Goal: Task Accomplishment & Management: Complete application form

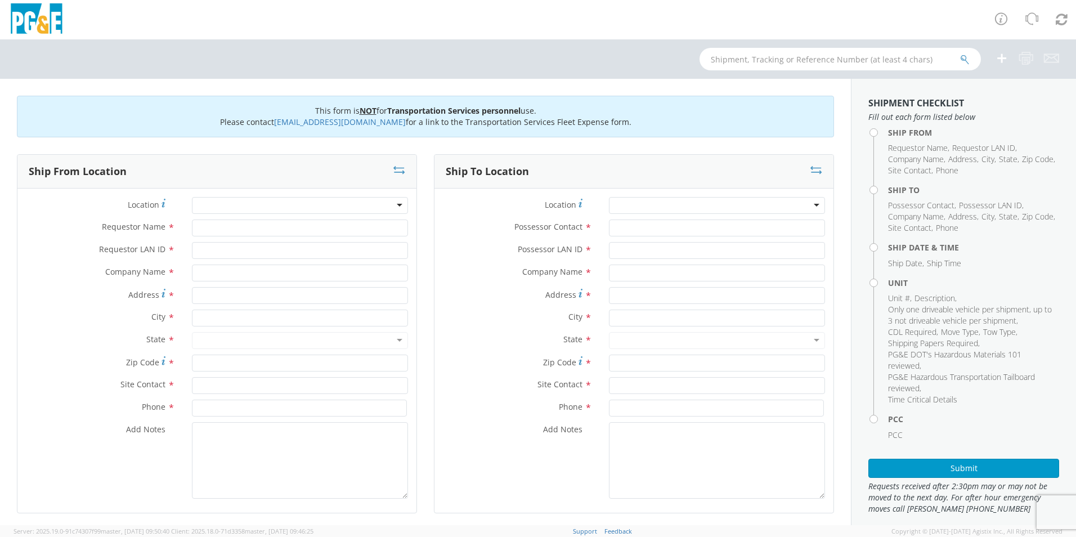
click at [347, 205] on div at bounding box center [300, 205] width 216 height 17
click at [221, 202] on div at bounding box center [300, 205] width 216 height 17
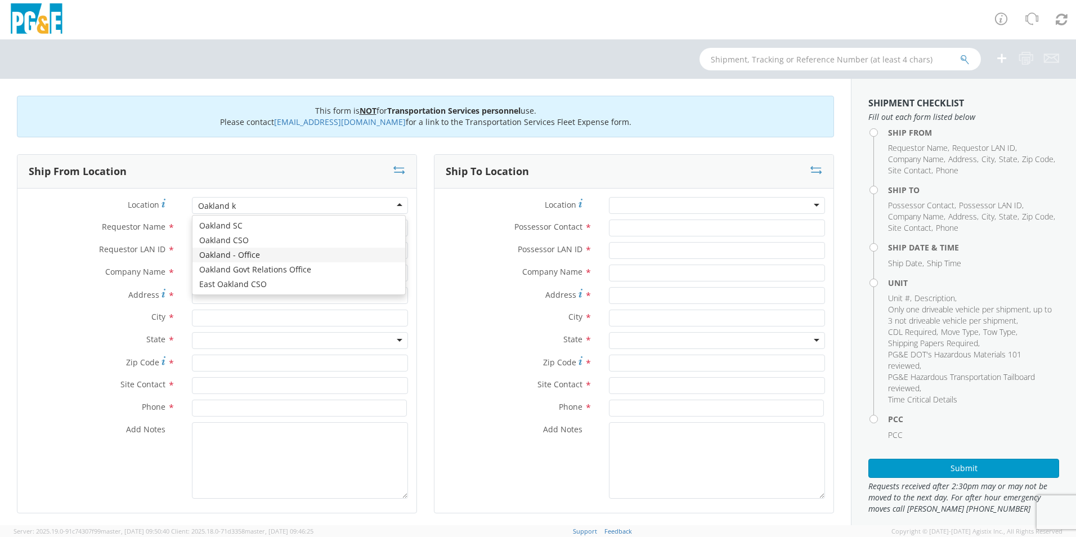
type input "Oakland k"
click at [444, 251] on label "Possessor LAN ID *" at bounding box center [518, 249] width 166 height 15
click at [609, 251] on input "Possessor LAN ID *" at bounding box center [717, 250] width 216 height 17
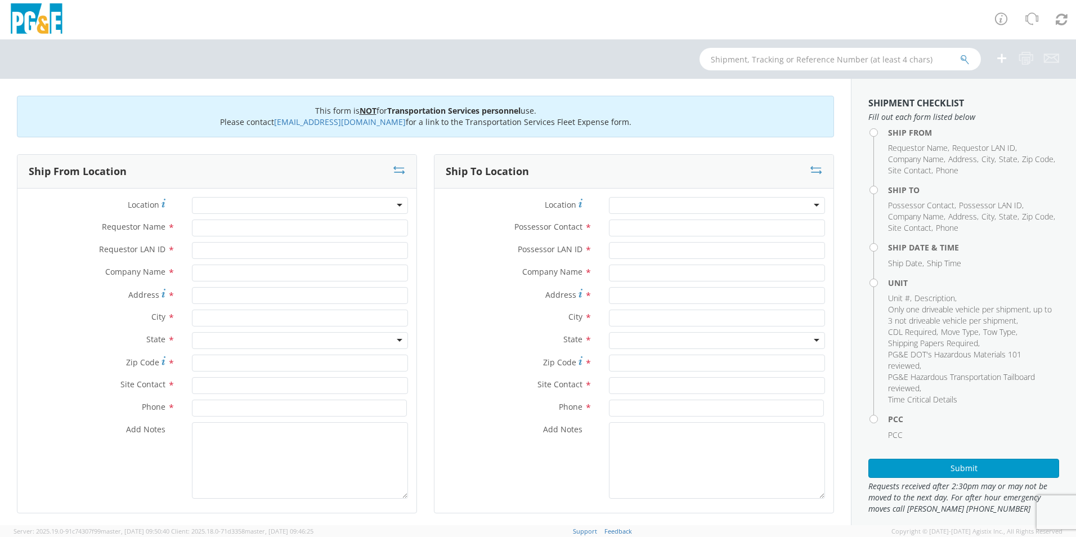
click at [231, 205] on div at bounding box center [300, 205] width 216 height 17
type input "Oakland K Substation"
type input "[PERSON_NAME]"
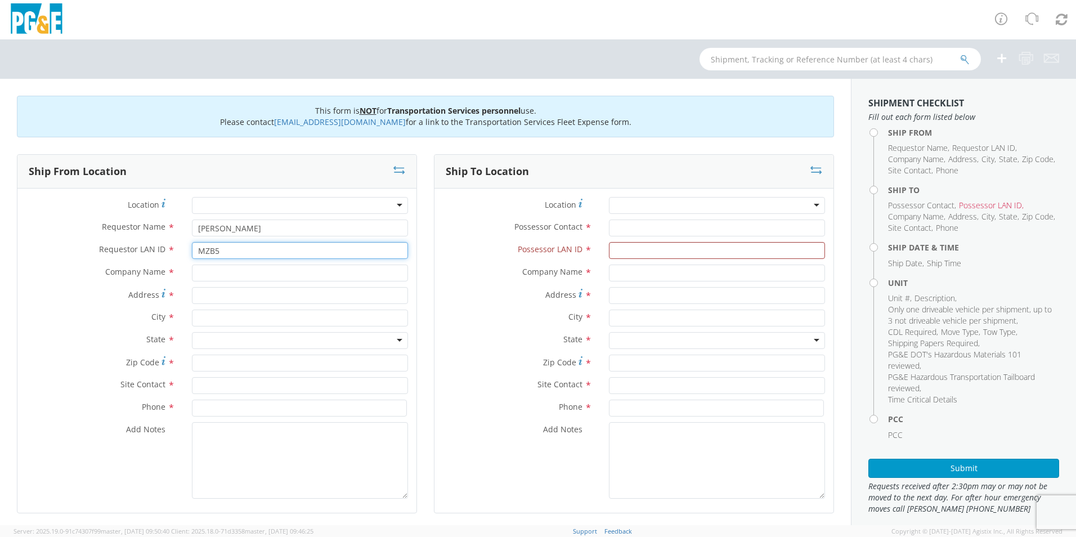
type input "MZB5"
type input "PG&E"
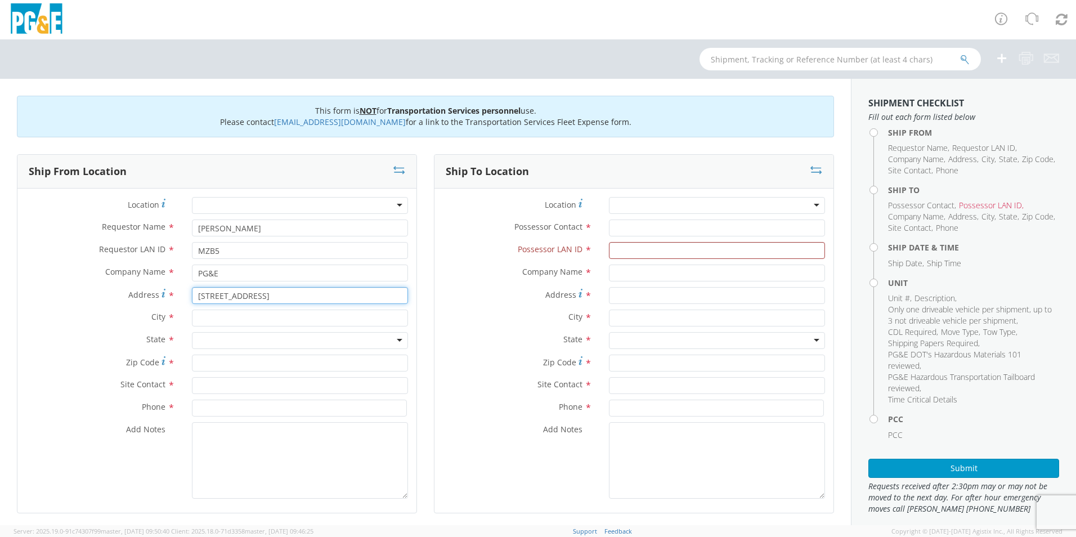
type input "[STREET_ADDRESS]"
type input "[GEOGRAPHIC_DATA]"
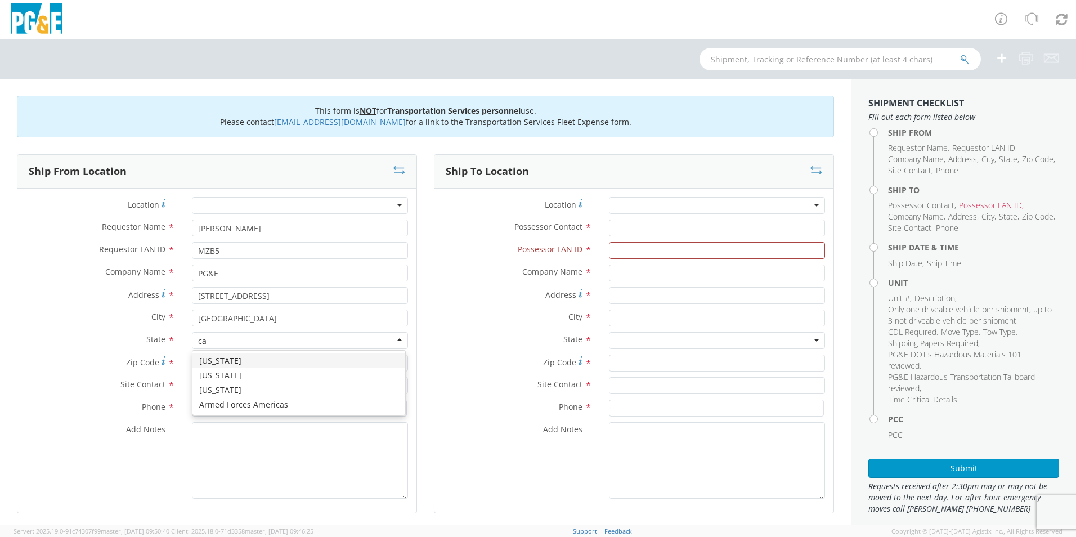
type input "ca"
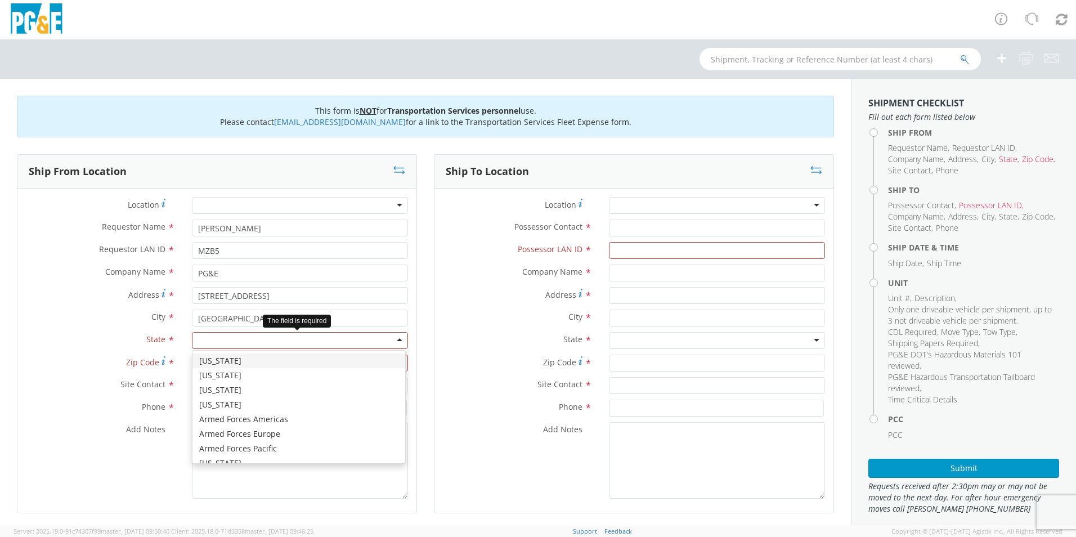
click at [400, 336] on div at bounding box center [300, 340] width 216 height 17
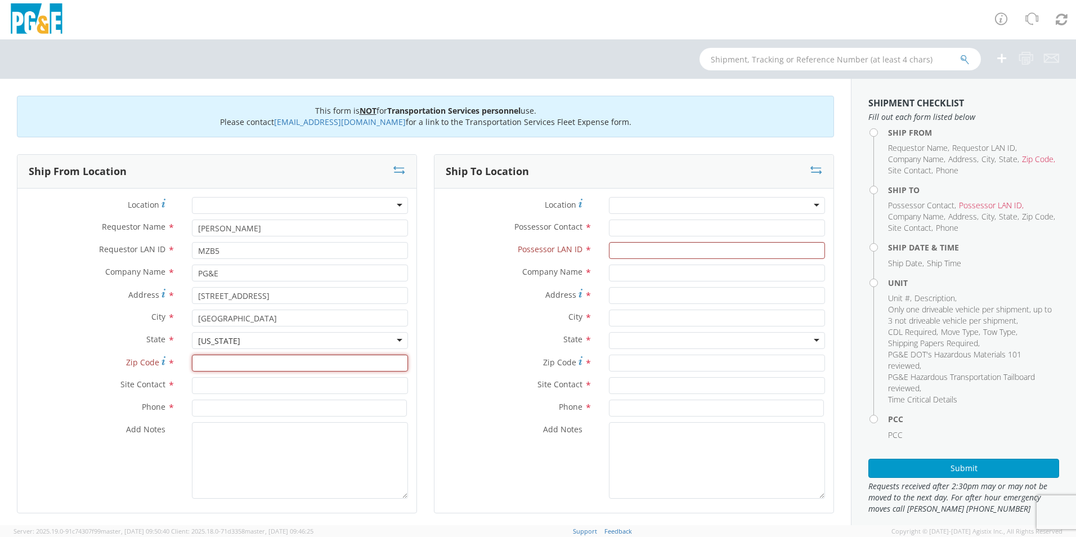
click at [249, 360] on input "Zip Code *" at bounding box center [300, 363] width 216 height 17
type input "94611"
type input "[PERSON_NAME]"
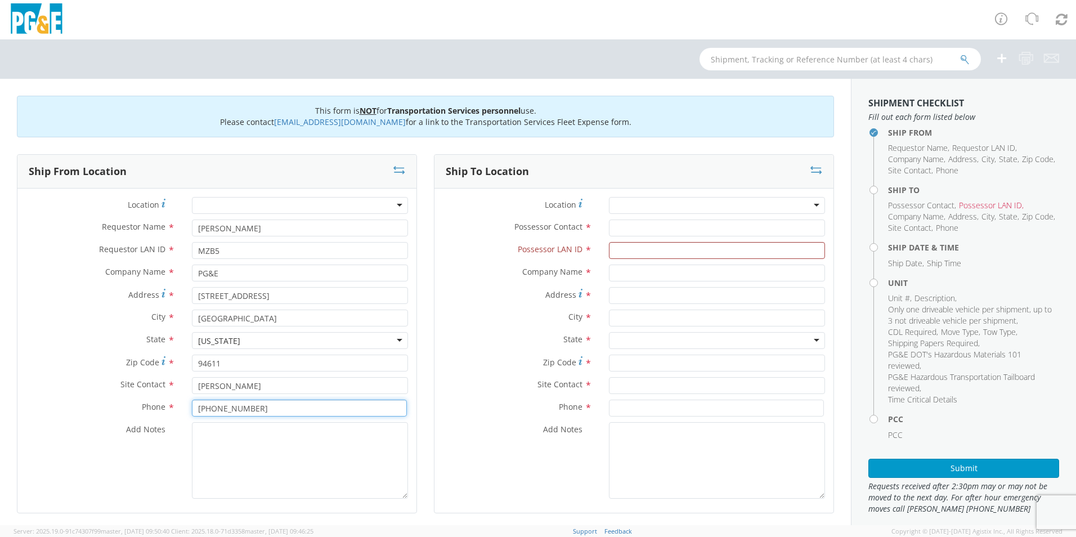
type input "[PHONE_NUMBER]"
type textarea "Call 30 Min Prior to Pick up"
click at [658, 203] on div at bounding box center [717, 205] width 216 height 17
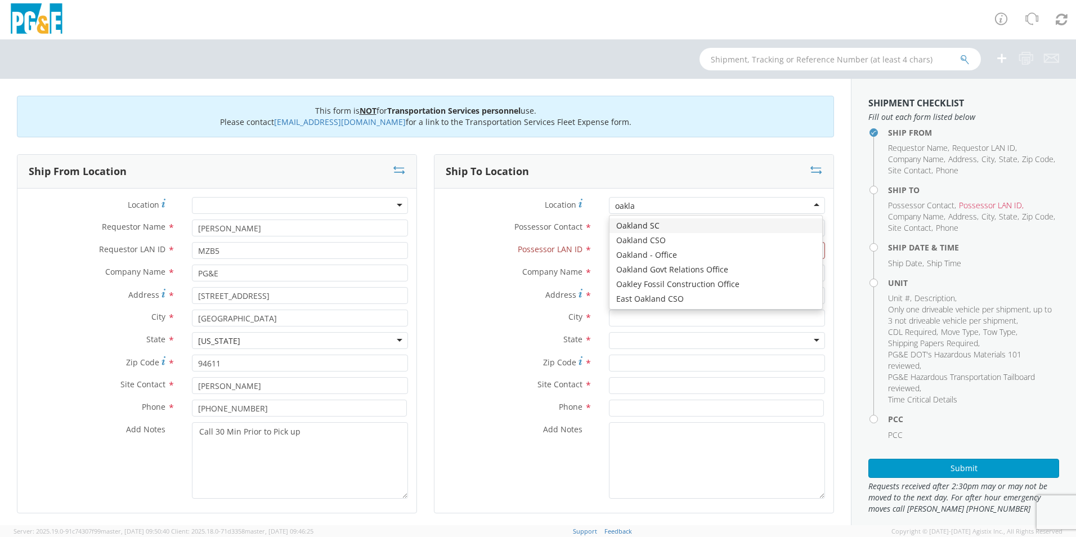
scroll to position [0, 0]
type input "oakland c"
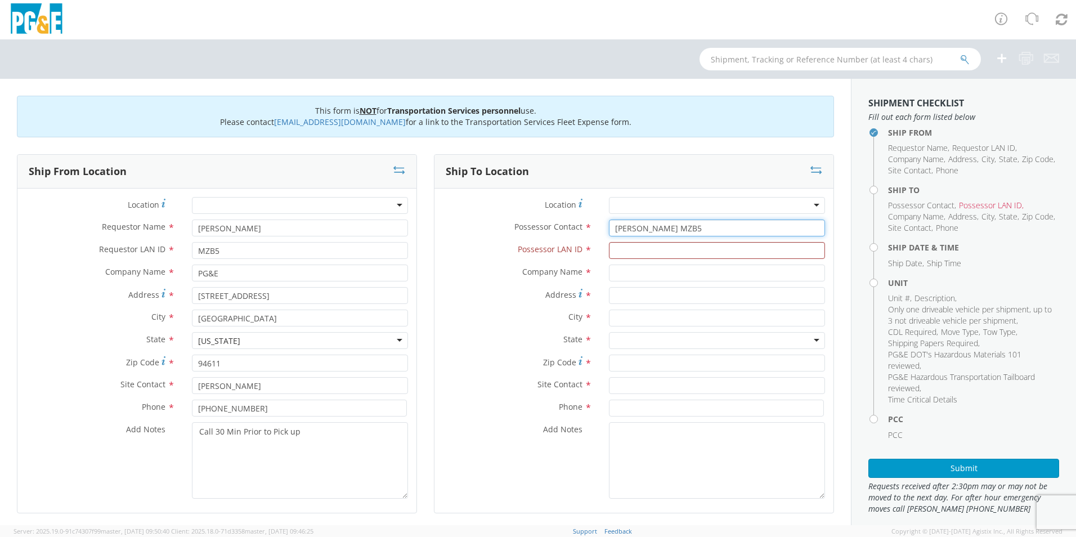
type input "[PERSON_NAME] MZB5"
type input "MZB5"
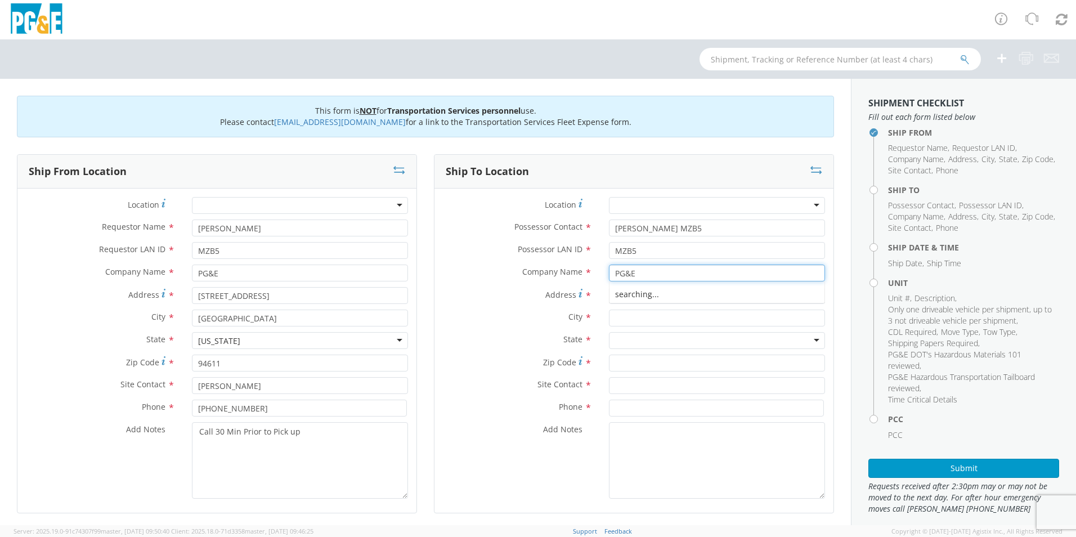
type input "PG&E"
type input "100 Jefferson"
type input "[GEOGRAPHIC_DATA]"
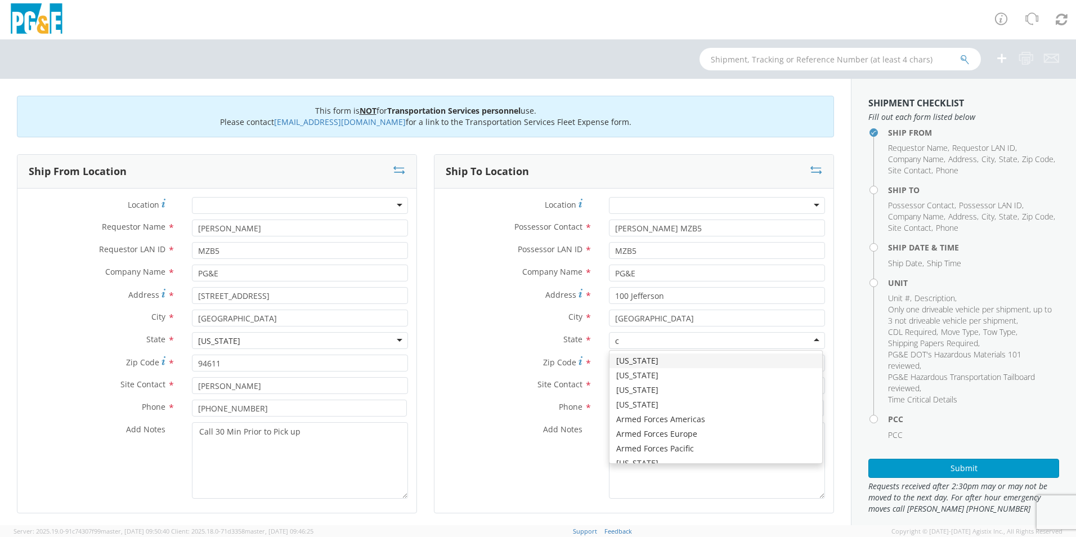
type input "ca"
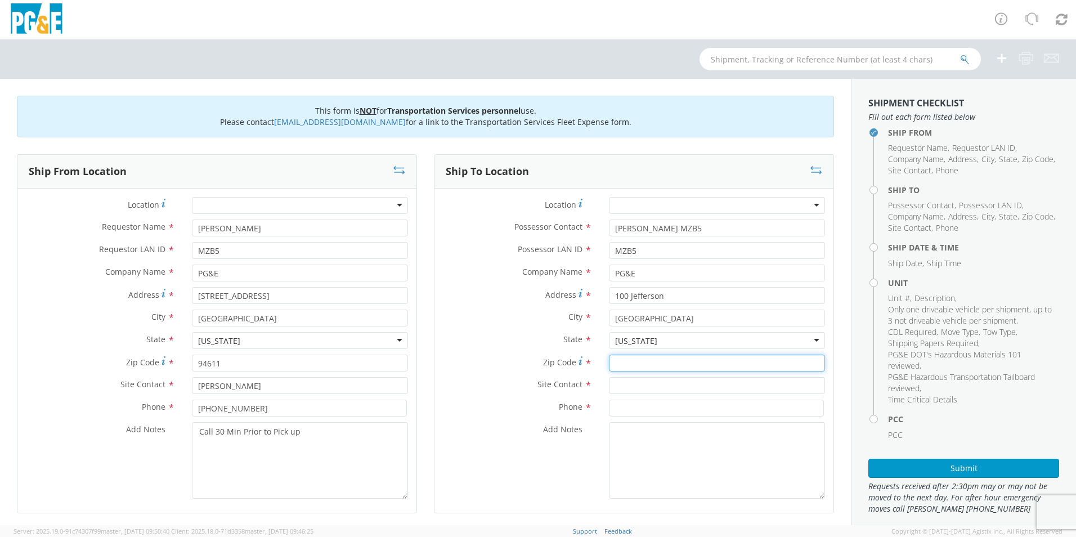
click at [636, 368] on input "Zip Code *" at bounding box center [717, 363] width 216 height 17
type input "94607"
click at [620, 381] on input "text" at bounding box center [717, 385] width 216 height 17
type input "[PERSON_NAME]"
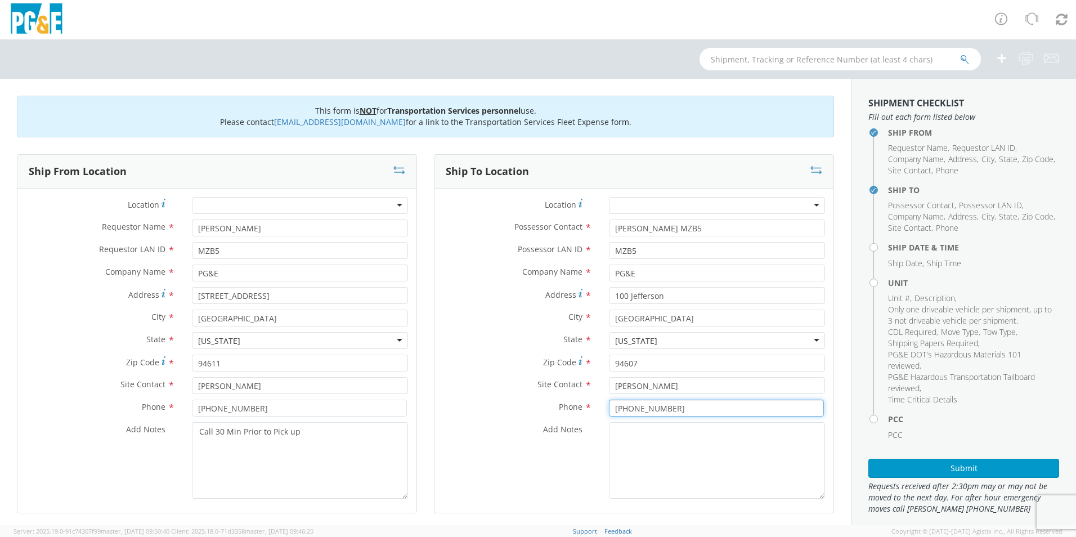
type input "[PHONE_NUMBER]"
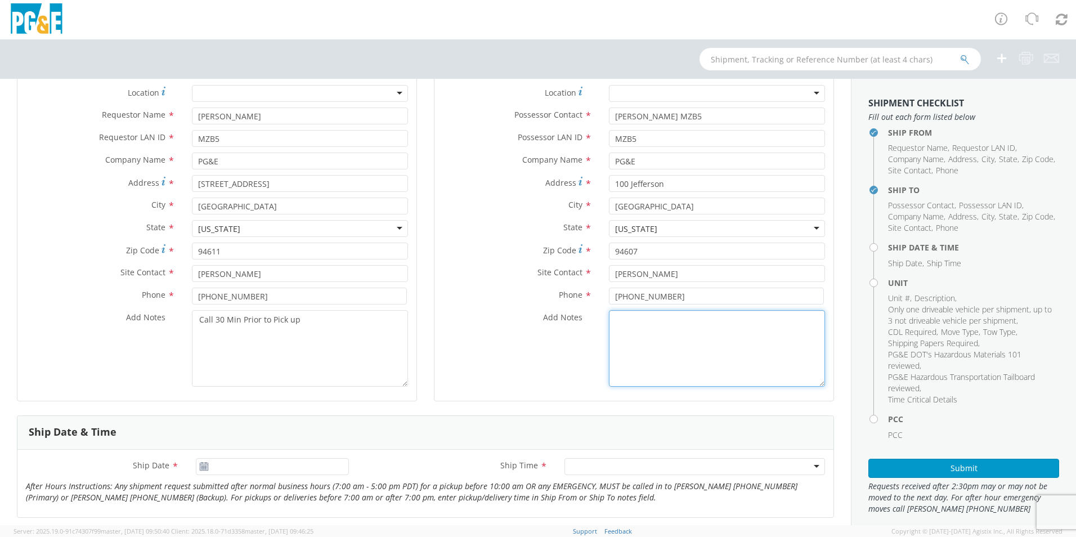
scroll to position [281, 0]
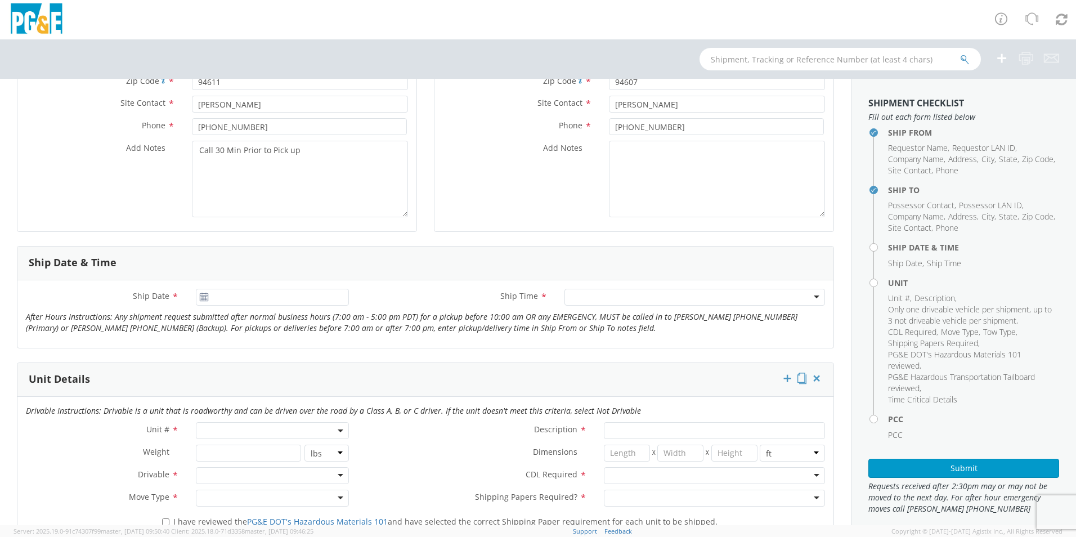
click at [200, 296] on icon at bounding box center [204, 297] width 10 height 9
click at [297, 294] on input "09/16/2025" at bounding box center [272, 297] width 153 height 17
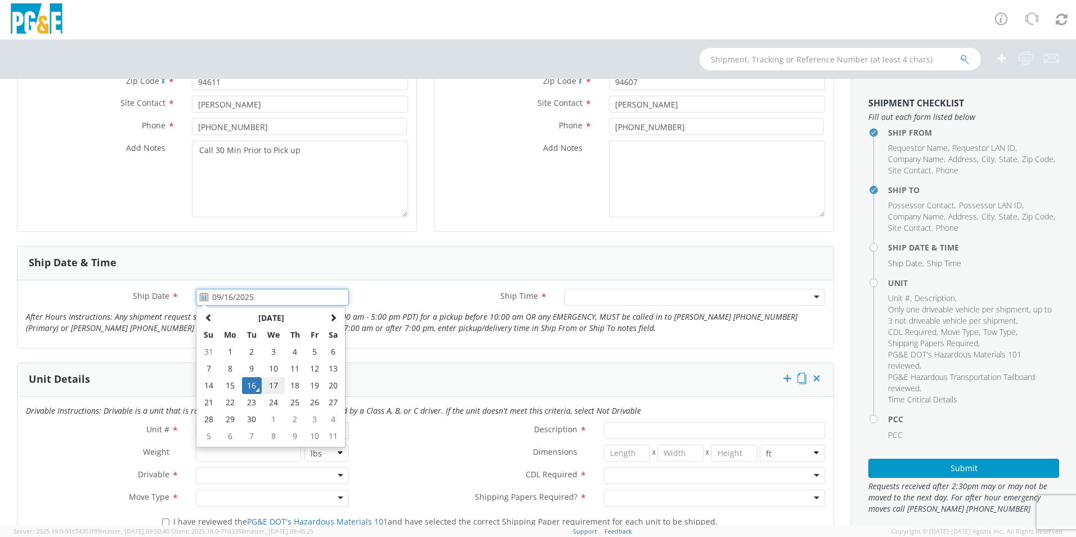
click at [267, 385] on td "17" at bounding box center [274, 385] width 24 height 17
type input "09/17/2025"
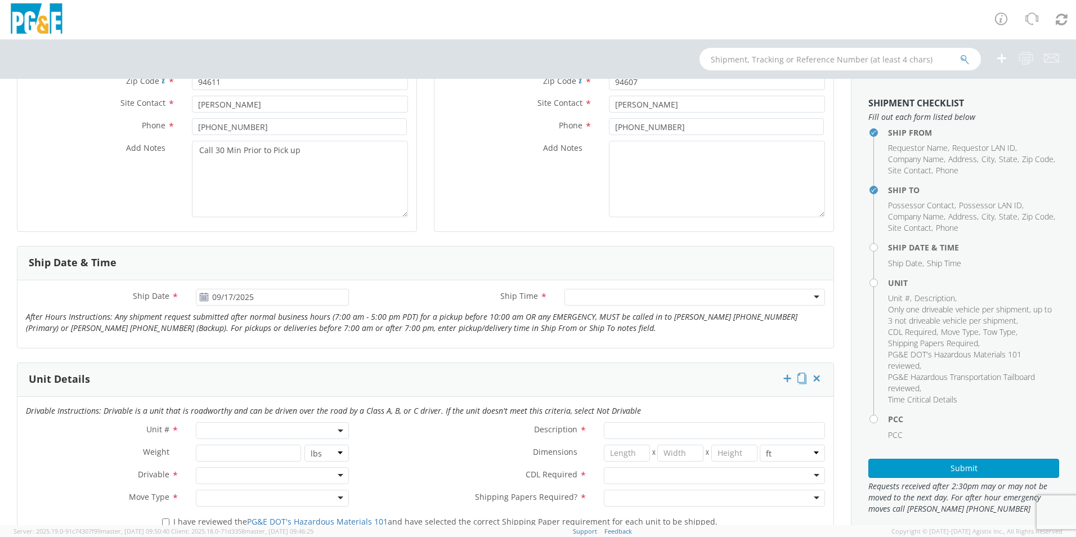
click at [808, 300] on div at bounding box center [695, 297] width 261 height 17
click at [240, 424] on span at bounding box center [272, 430] width 153 height 17
click at [242, 448] on input "search" at bounding box center [272, 449] width 146 height 17
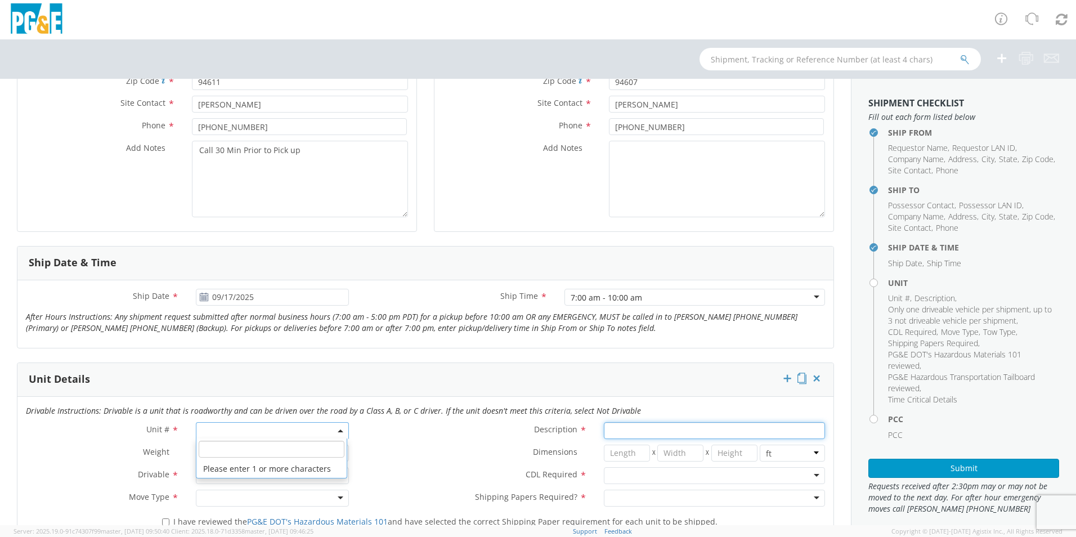
click at [620, 432] on input "Description *" at bounding box center [714, 430] width 221 height 17
type input "45' Articulating Manlift"
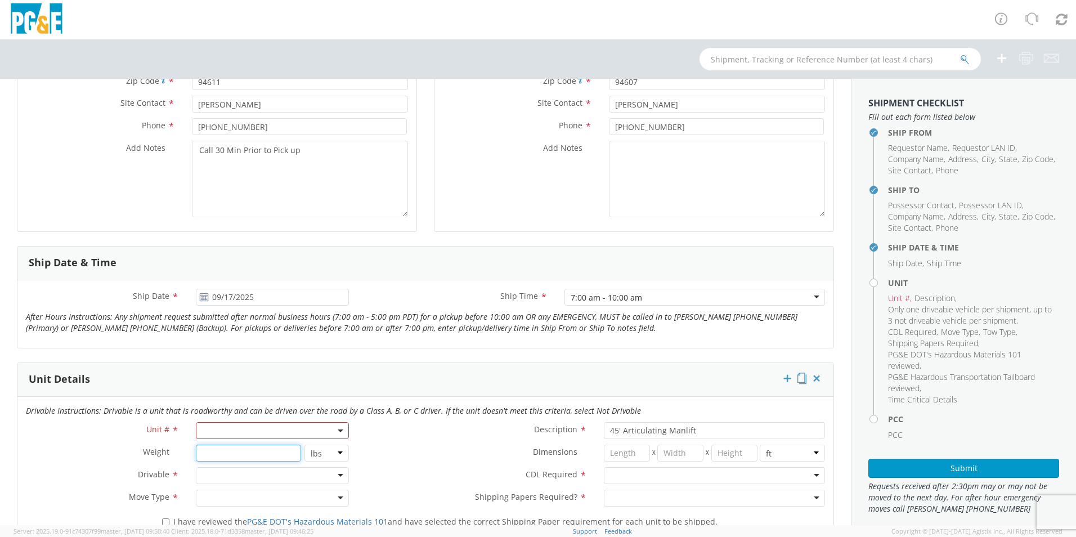
click at [216, 454] on input "number" at bounding box center [248, 453] width 105 height 17
type input "13250"
click at [239, 476] on div at bounding box center [272, 475] width 153 height 17
click at [234, 501] on div at bounding box center [272, 498] width 153 height 17
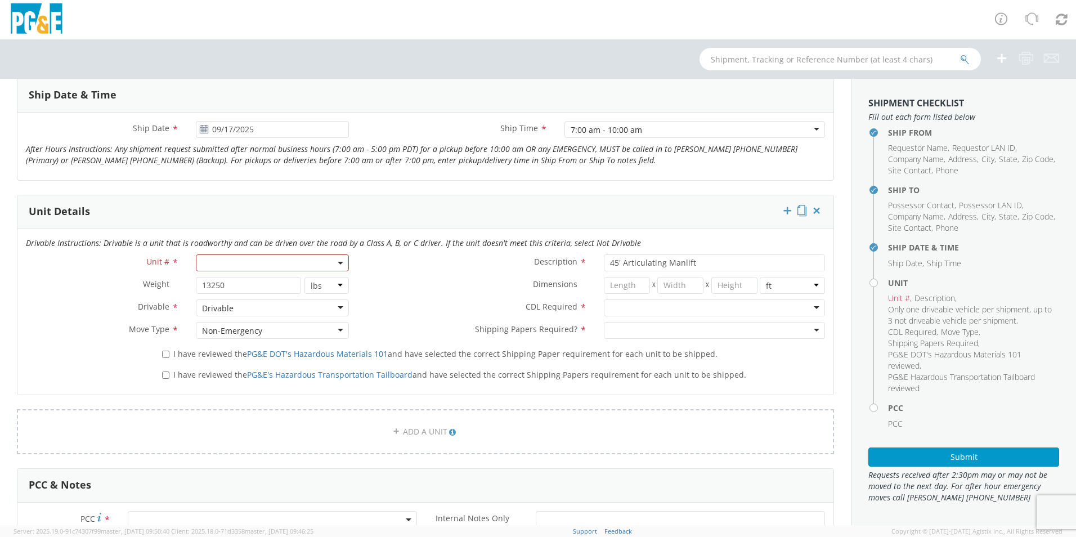
scroll to position [450, 0]
click at [162, 356] on input "I have reviewed the PG&E DOT's Hazardous Materials 101 and have selected the co…" at bounding box center [165, 353] width 7 height 7
checkbox input "true"
click at [165, 375] on input "I have reviewed the PG&E's Hazardous Transportation Tailboard and have selected…" at bounding box center [165, 373] width 7 height 7
checkbox input "true"
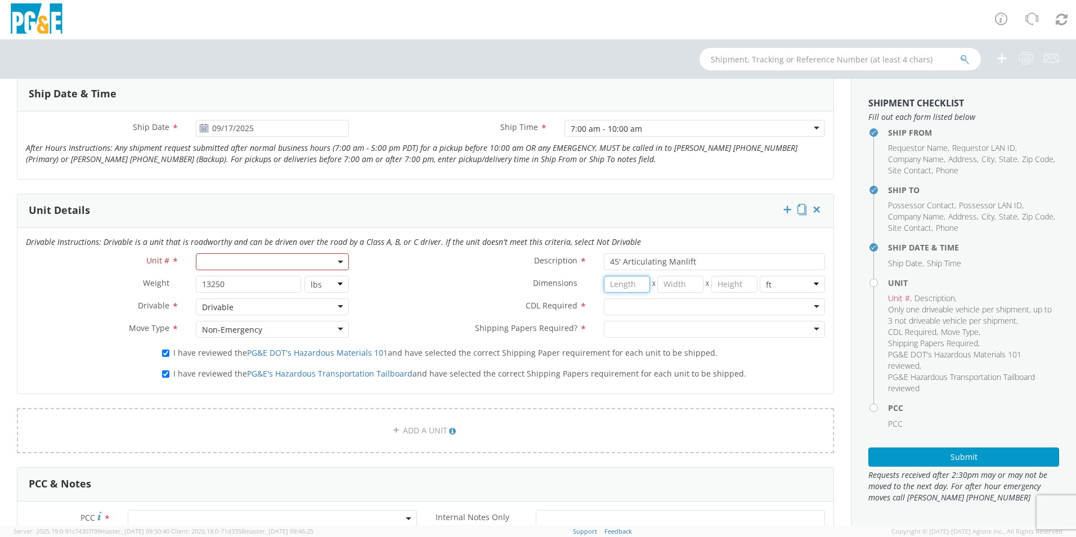
click at [628, 284] on input "number" at bounding box center [627, 284] width 46 height 17
click at [712, 285] on input "number" at bounding box center [735, 284] width 46 height 17
type input "84"
click at [659, 287] on input "number" at bounding box center [681, 284] width 46 height 17
type input "9"
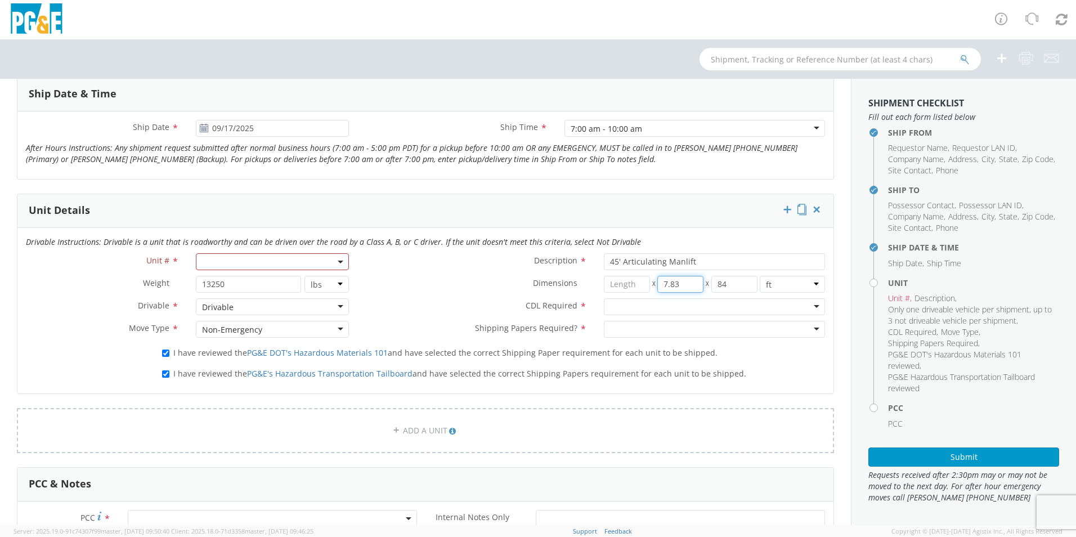
type input "7.83"
click at [724, 287] on input "84" at bounding box center [735, 284] width 46 height 17
type input "8"
type input "7"
click at [623, 282] on input "number" at bounding box center [627, 284] width 46 height 17
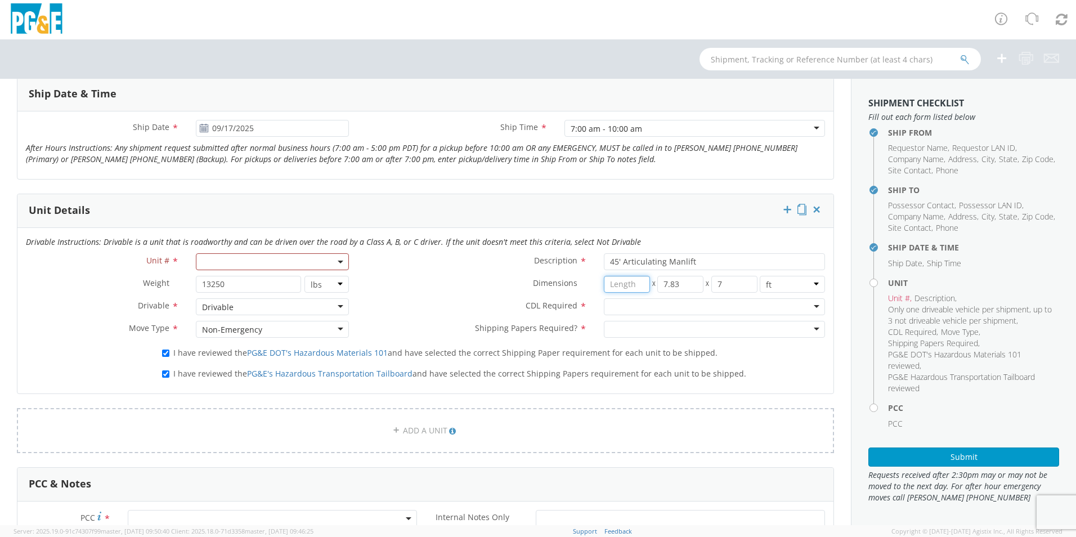
click at [620, 283] on input "number" at bounding box center [627, 284] width 46 height 17
type input "21.6"
click at [286, 262] on span at bounding box center [272, 261] width 153 height 17
click at [282, 278] on input "search" at bounding box center [272, 280] width 146 height 17
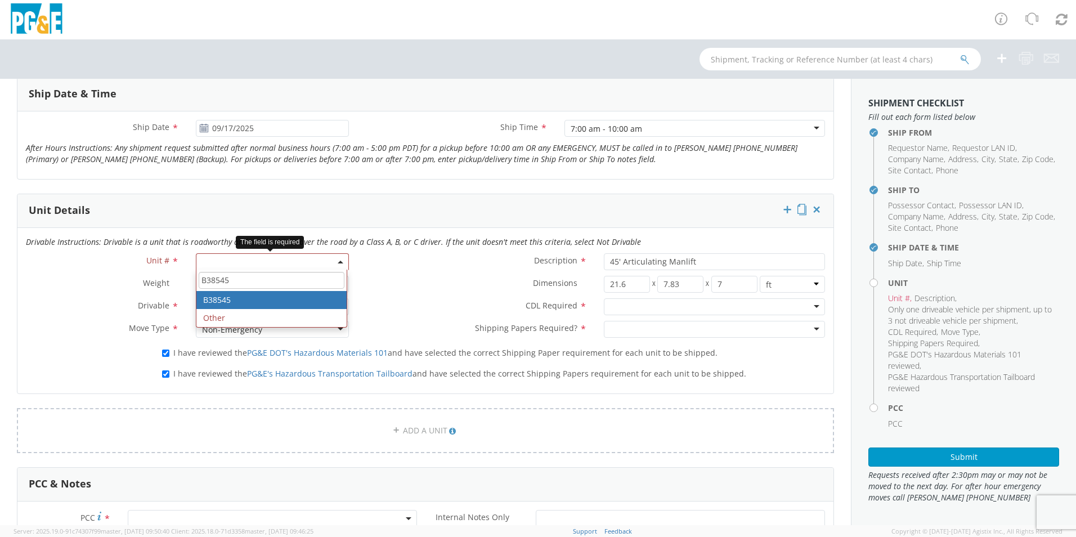
type input "B38545"
type input "EQ; MAN LIFT - SCISSOR"
select select "B38545"
select select "? string: ?"
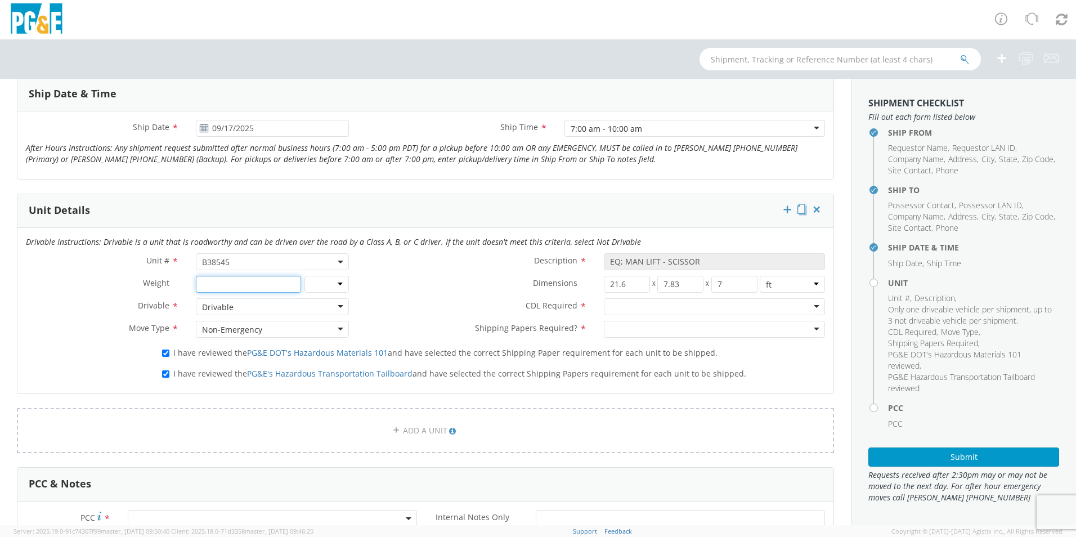
click at [275, 285] on input "number" at bounding box center [248, 284] width 105 height 17
type input "13250"
click at [339, 283] on select "lbs kgs" at bounding box center [327, 284] width 45 height 17
select select "LBS"
click at [305, 276] on select "lbs kgs" at bounding box center [327, 284] width 45 height 17
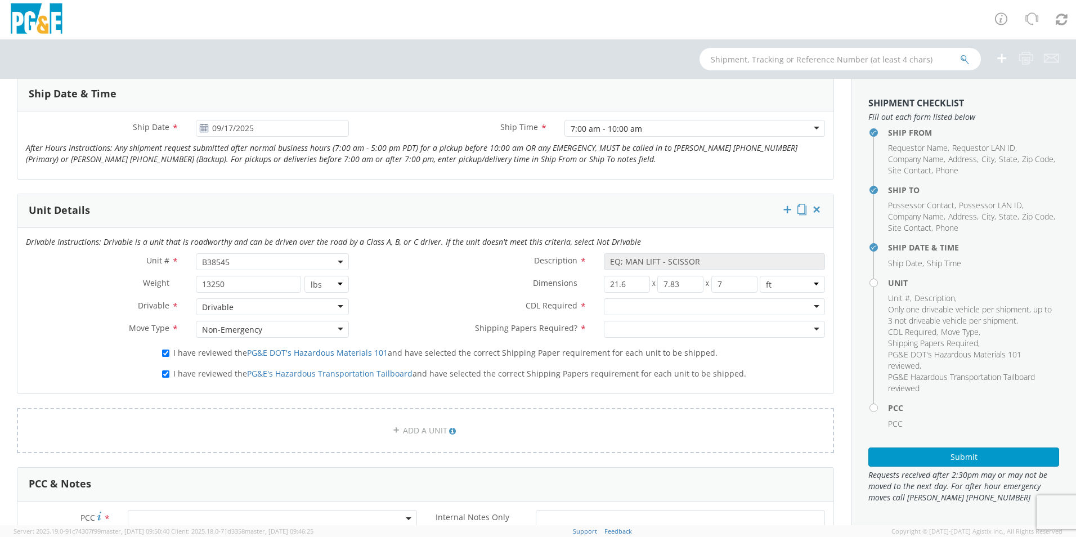
click at [811, 309] on div at bounding box center [714, 306] width 221 height 17
click at [804, 324] on div at bounding box center [714, 329] width 221 height 17
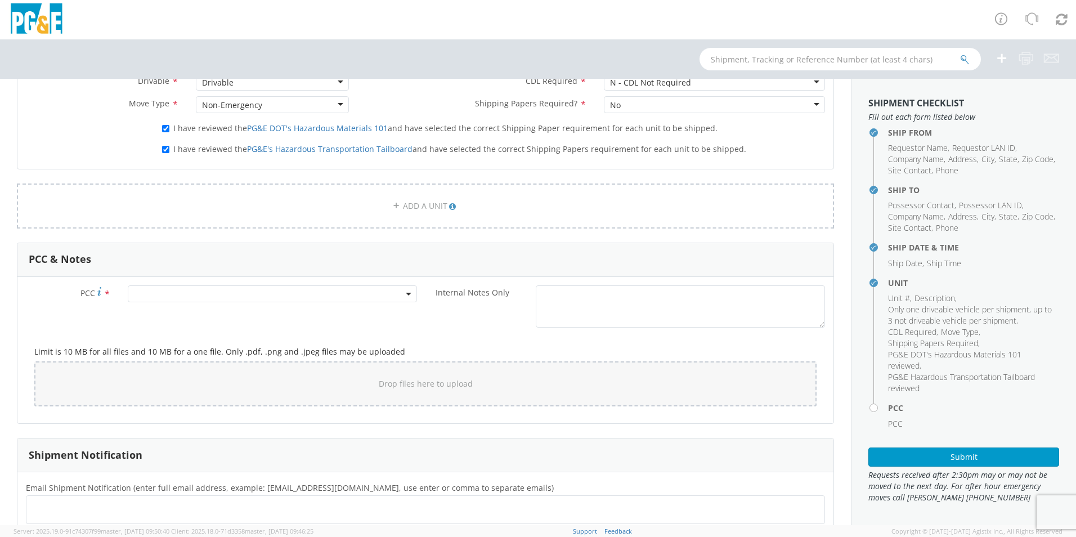
scroll to position [676, 0]
click at [314, 291] on span at bounding box center [272, 293] width 289 height 17
click at [287, 311] on input "number" at bounding box center [271, 311] width 280 height 17
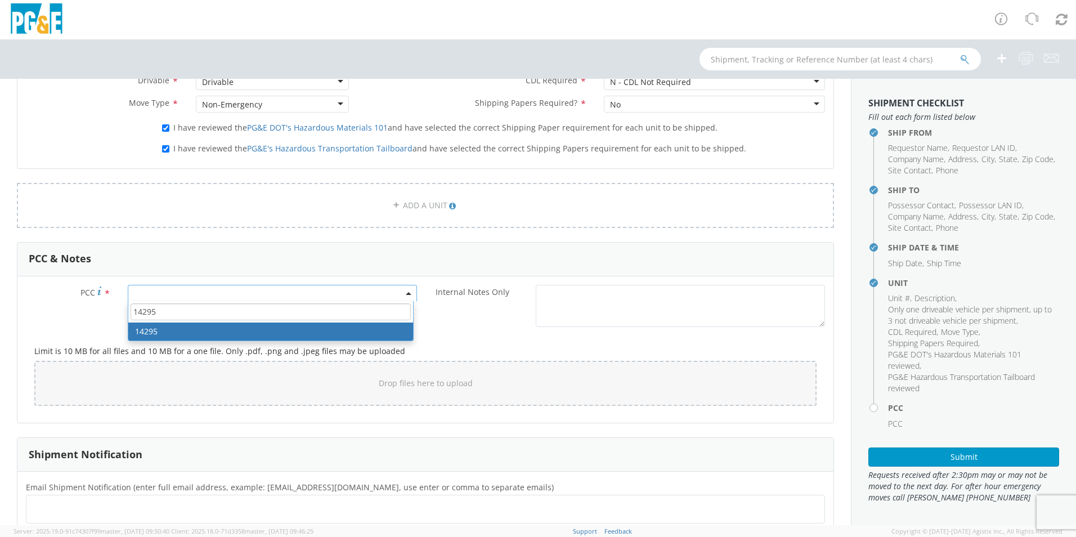
type input "14295"
select select "14295"
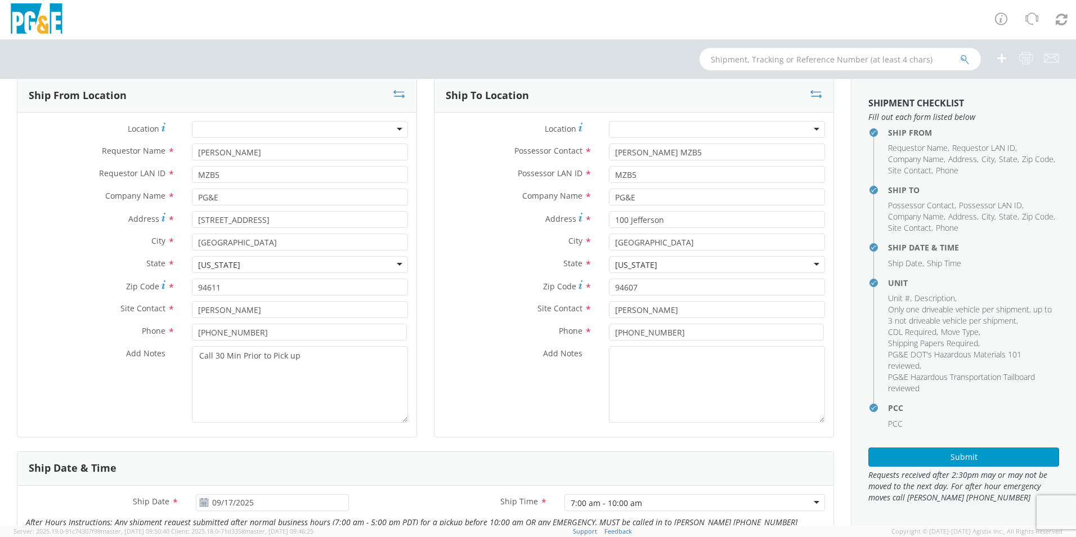
scroll to position [56, 0]
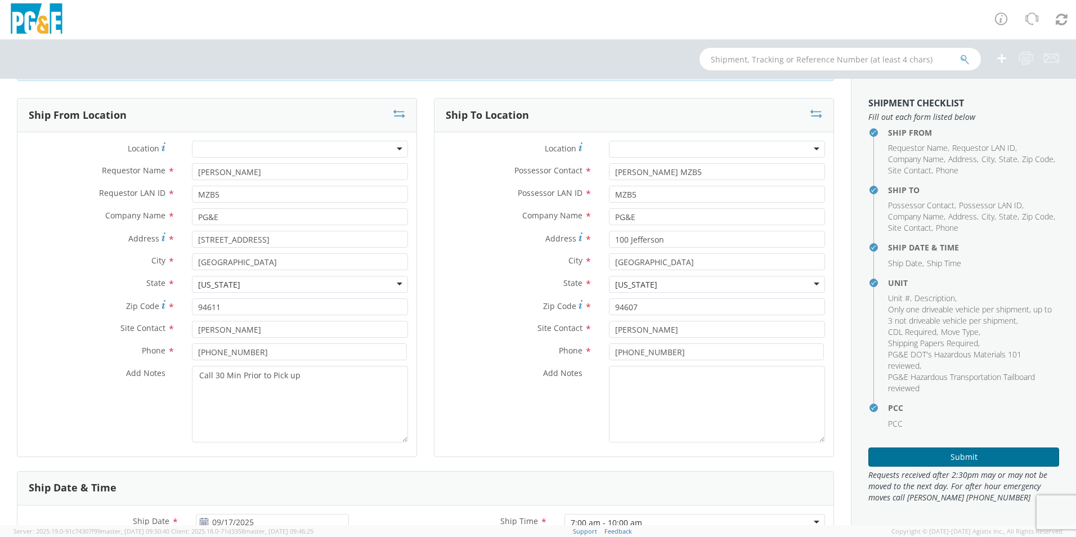
click at [916, 464] on button "Submit" at bounding box center [964, 457] width 191 height 19
